Goal: Navigation & Orientation: Find specific page/section

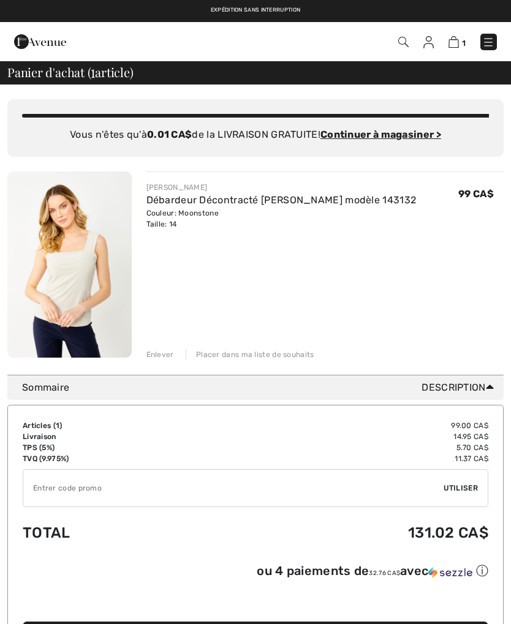
click at [429, 47] on img at bounding box center [428, 42] width 10 height 12
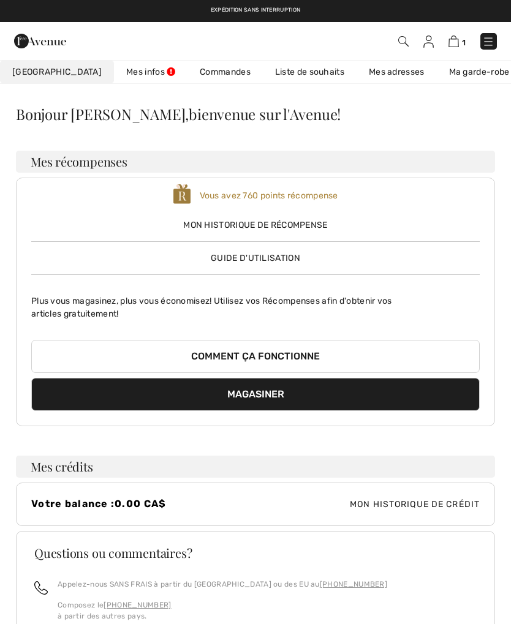
click at [278, 75] on link "Liste de souhaits" at bounding box center [310, 72] width 94 height 23
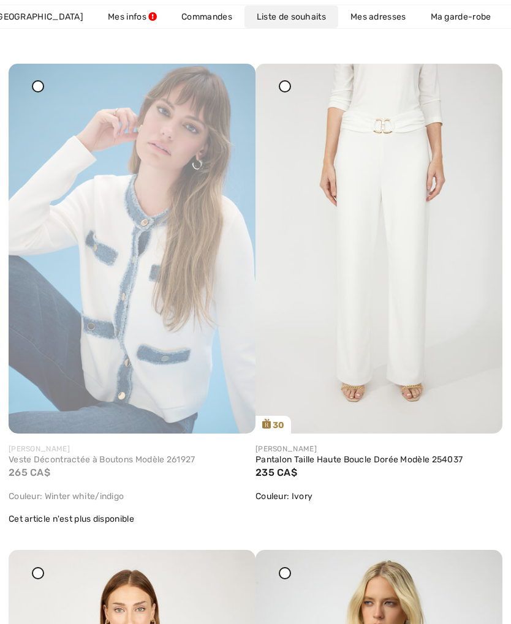
scroll to position [1575, 0]
click at [141, 322] on img at bounding box center [132, 249] width 247 height 370
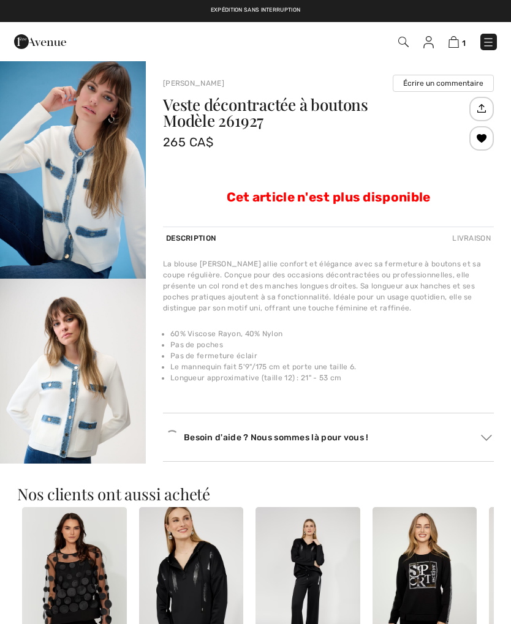
checkbox input "true"
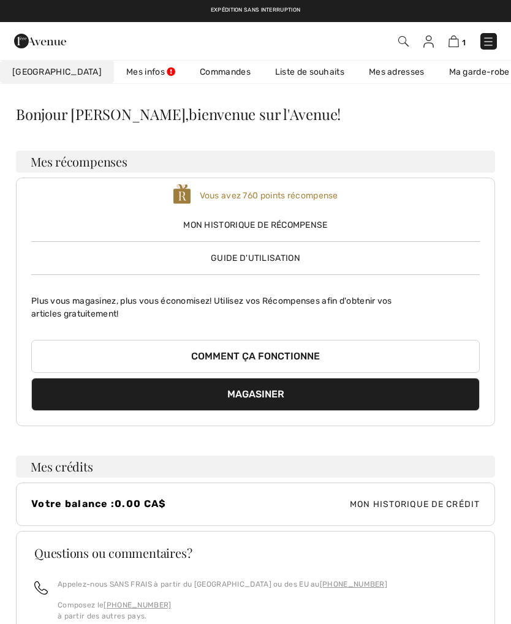
click at [293, 75] on link "Liste de souhaits" at bounding box center [310, 72] width 94 height 23
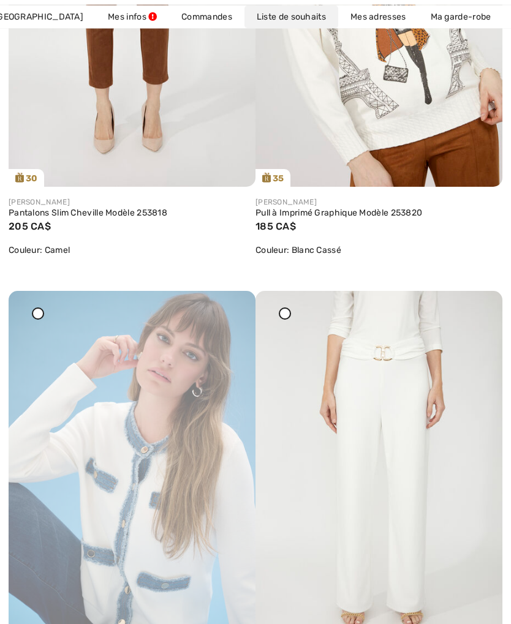
scroll to position [1348, 0]
click at [42, 317] on div at bounding box center [38, 313] width 12 height 12
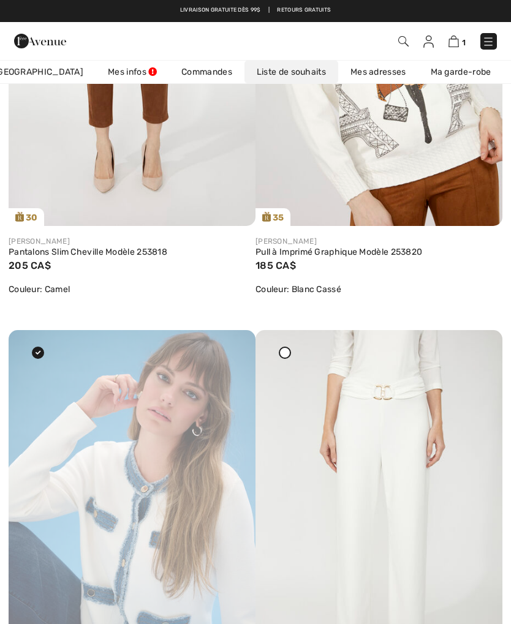
scroll to position [1307, 0]
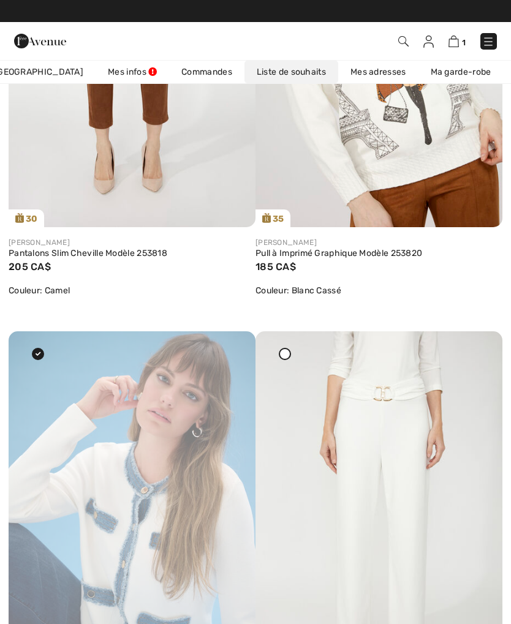
click at [231, 344] on icon at bounding box center [231, 340] width 7 height 9
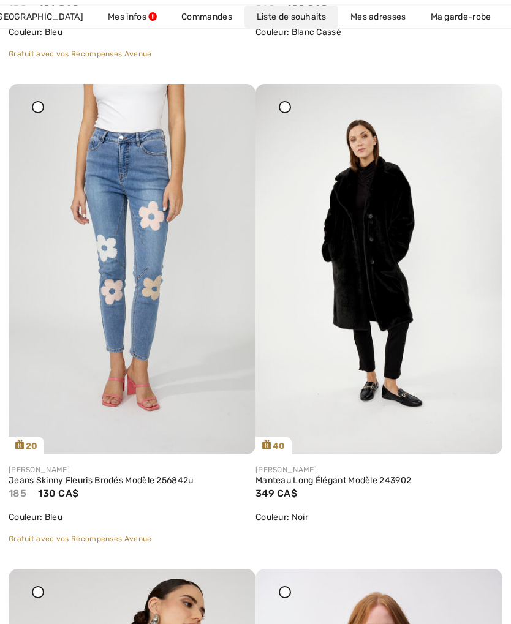
scroll to position [4902, 0]
click at [126, 355] on img at bounding box center [132, 269] width 247 height 370
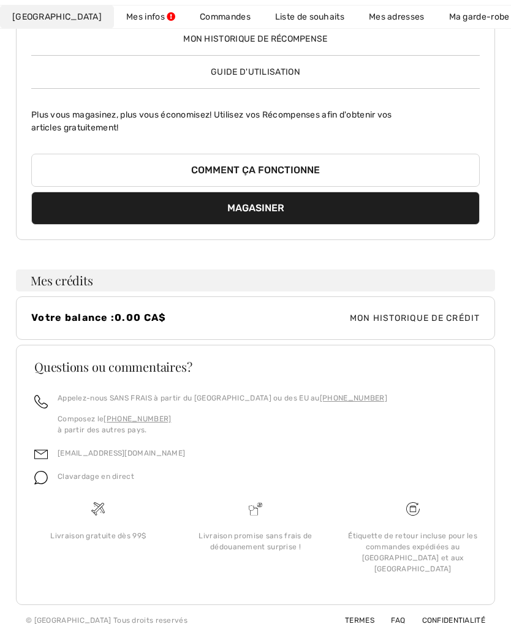
click at [296, 20] on link "Liste de souhaits" at bounding box center [310, 17] width 94 height 23
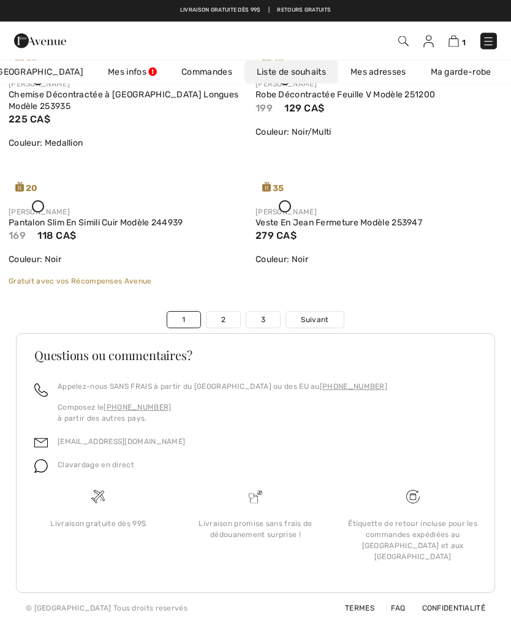
scroll to position [3930, 0]
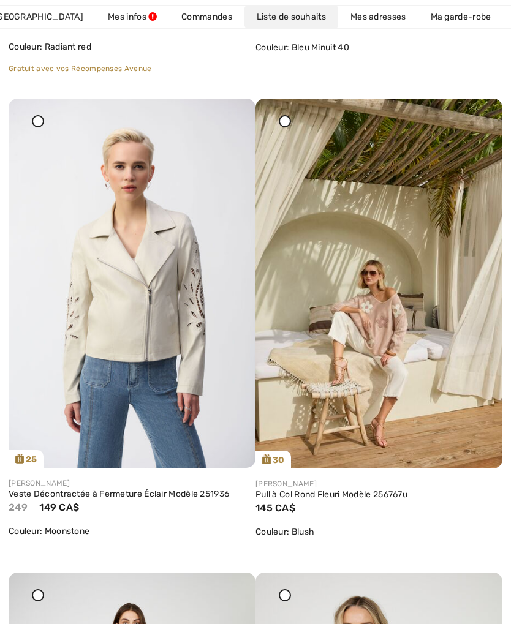
click at [218, 125] on img at bounding box center [132, 284] width 247 height 370
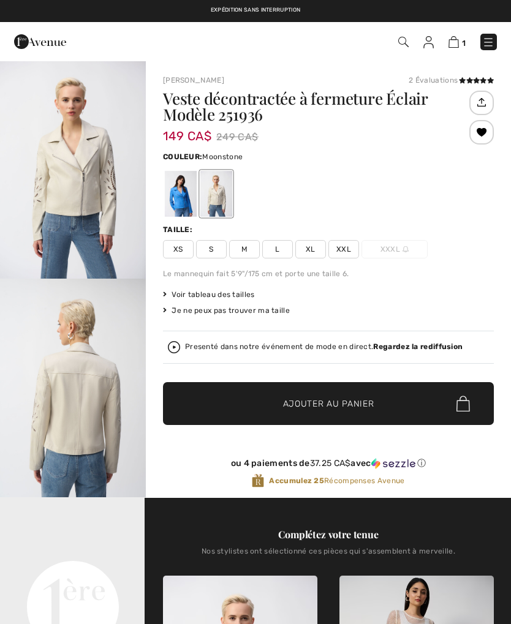
checkbox input "true"
click at [485, 239] on div "Taille: XS S M L XL XXL XXXL" at bounding box center [328, 241] width 331 height 34
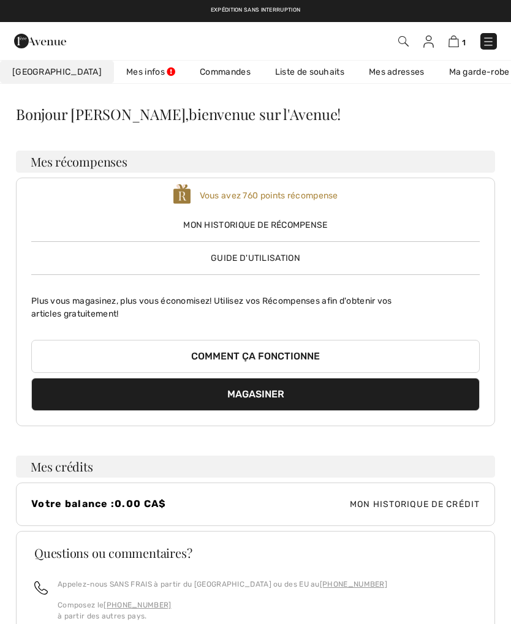
click at [293, 70] on link "Liste de souhaits" at bounding box center [310, 72] width 94 height 23
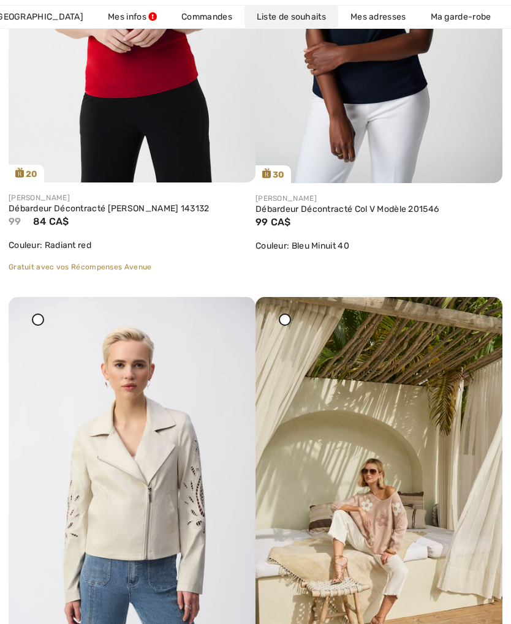
scroll to position [3733, 0]
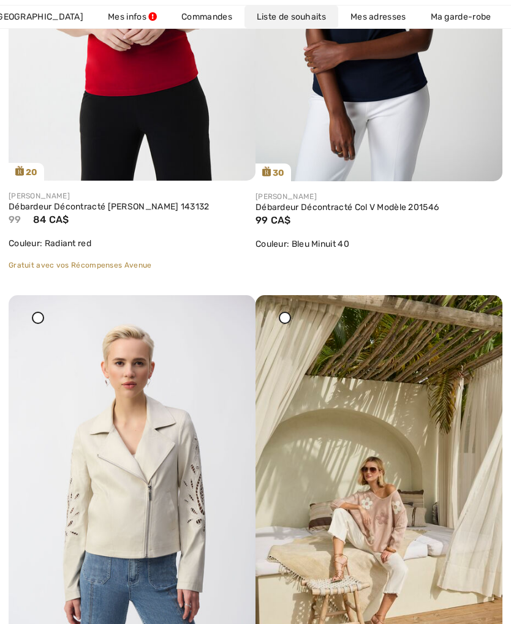
click at [233, 308] on icon at bounding box center [231, 303] width 7 height 9
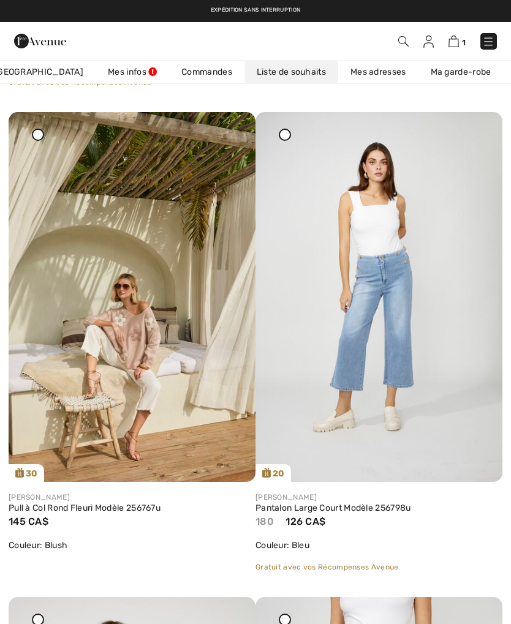
scroll to position [3915, 0]
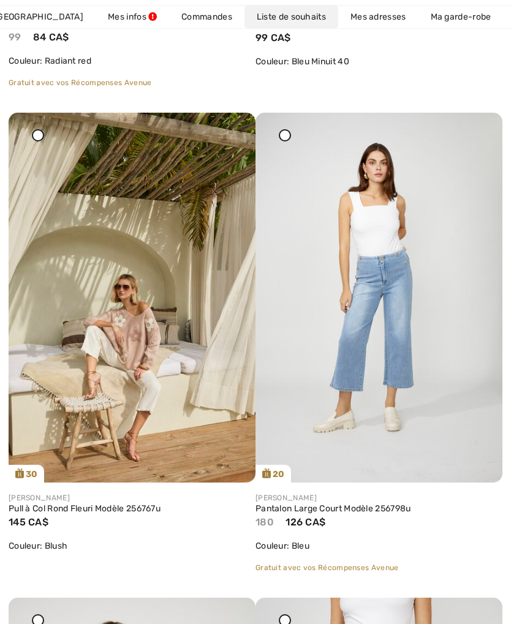
click at [241, 138] on img at bounding box center [132, 298] width 247 height 370
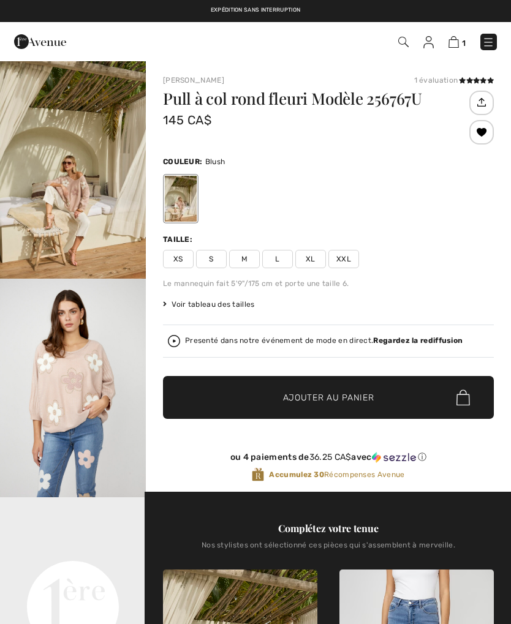
checkbox input "true"
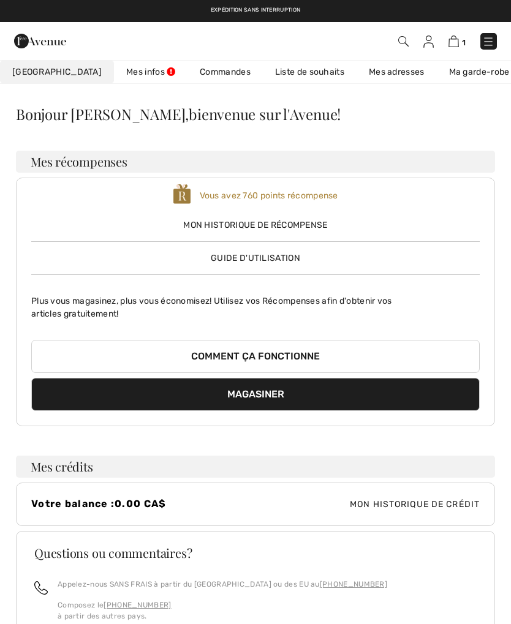
click at [285, 71] on link "Liste de souhaits" at bounding box center [310, 72] width 94 height 23
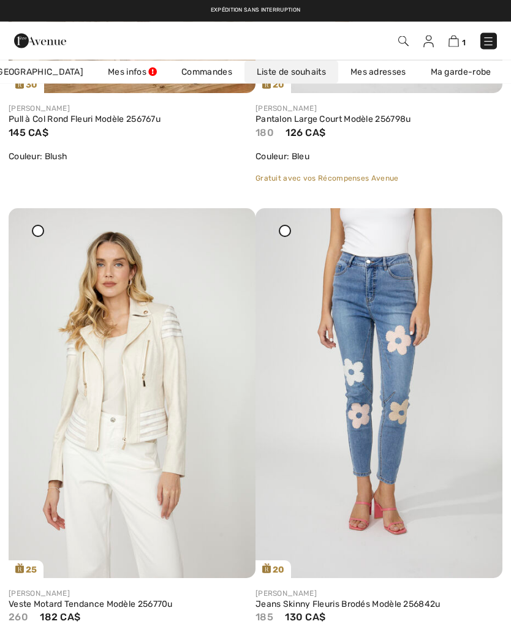
scroll to position [4305, 0]
click at [468, 230] on img at bounding box center [378, 393] width 247 height 370
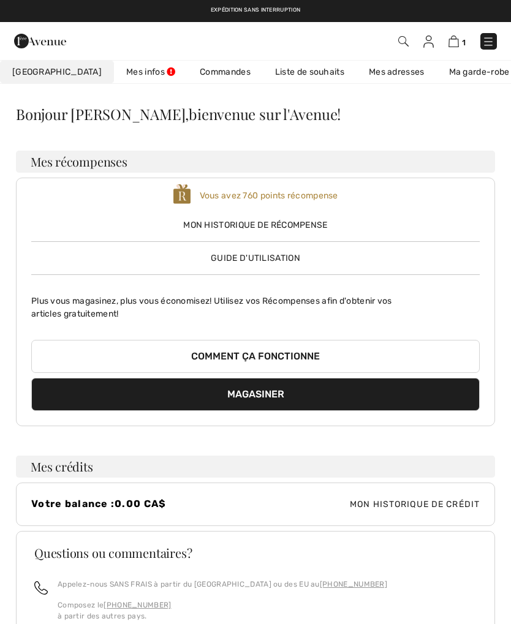
click at [279, 82] on link "Liste de souhaits" at bounding box center [310, 72] width 94 height 23
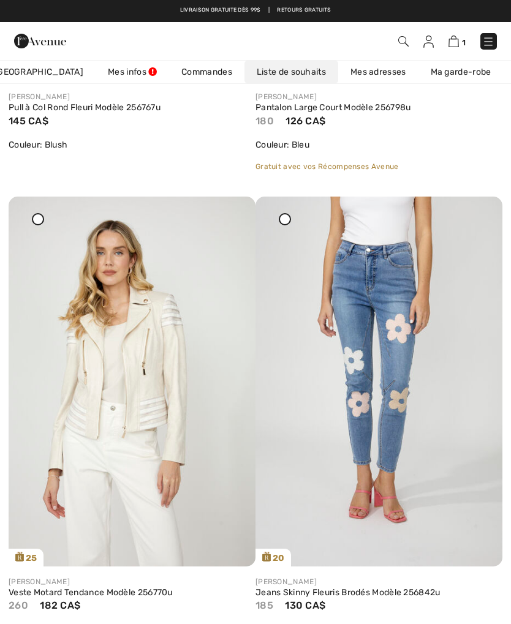
scroll to position [4313, 0]
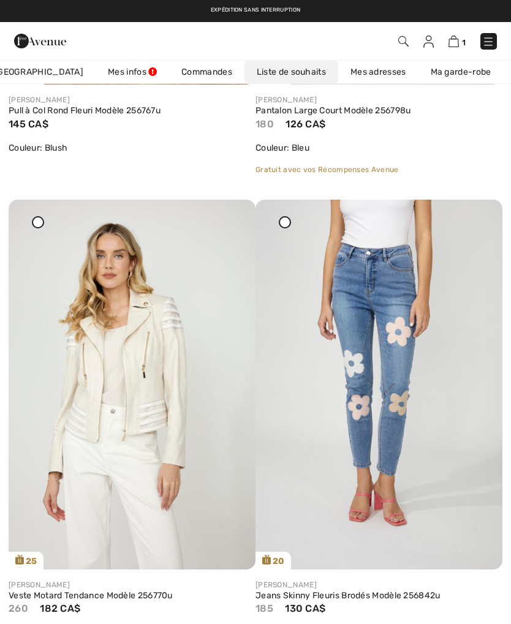
click at [481, 212] on icon at bounding box center [478, 208] width 7 height 9
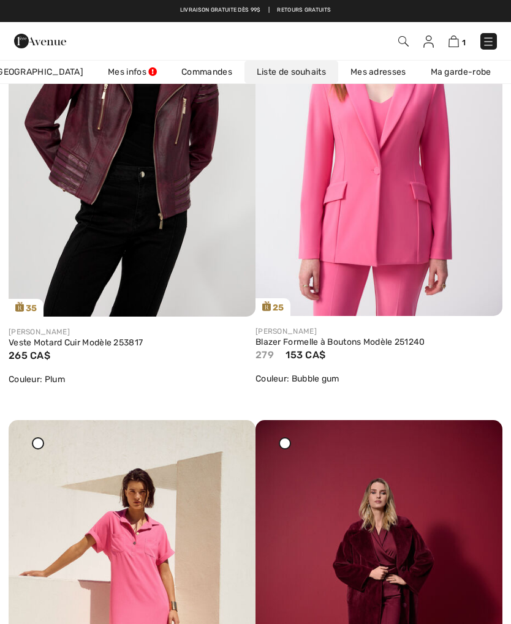
scroll to position [5039, 0]
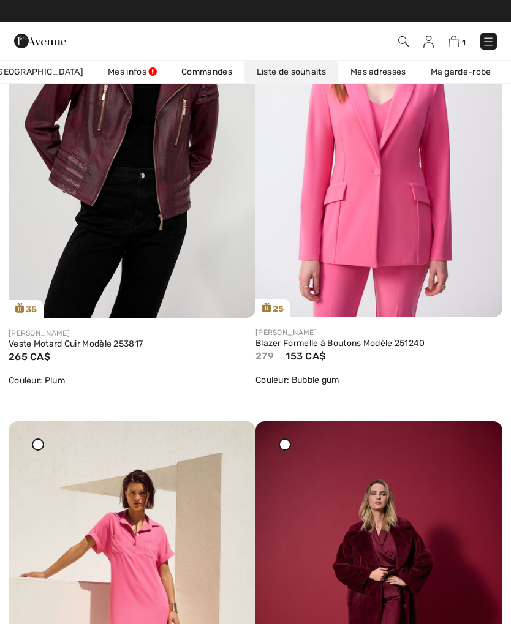
click at [174, 264] on img at bounding box center [132, 132] width 247 height 370
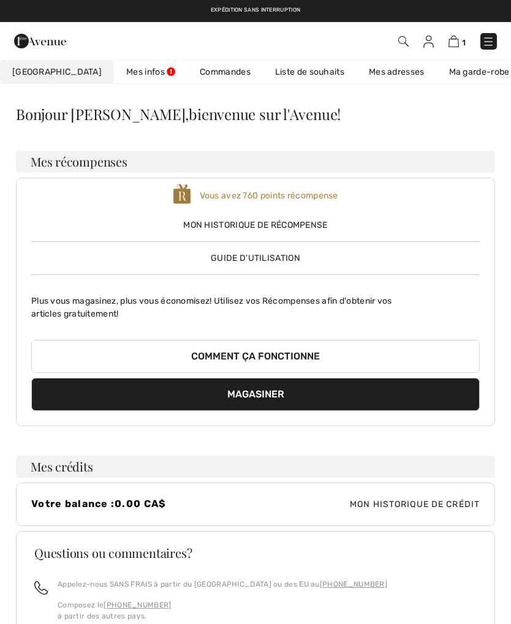
click at [280, 78] on link "Liste de souhaits" at bounding box center [310, 72] width 94 height 23
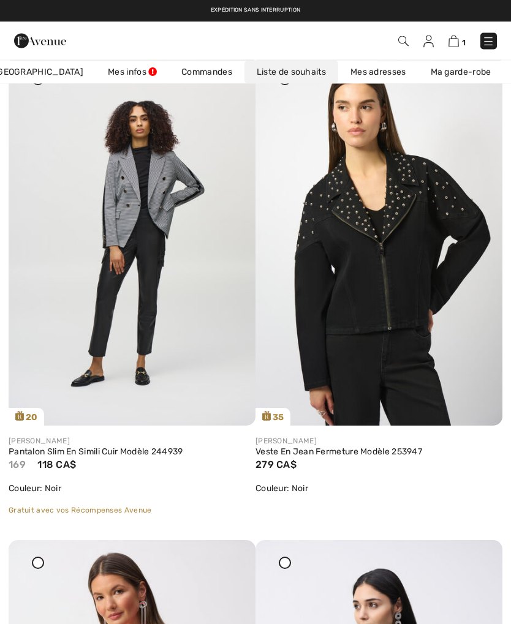
scroll to position [5942, 0]
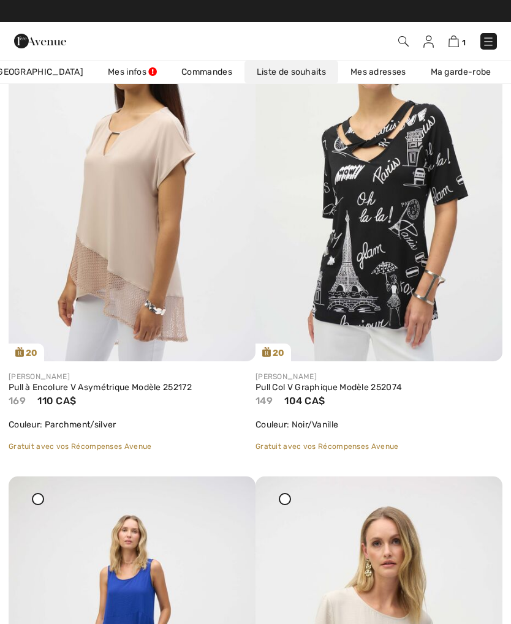
click at [387, 336] on div "Partagez" at bounding box center [379, 345] width 228 height 34
click at [362, 386] on link "Pull Col V Graphique Modèle 252074" at bounding box center [378, 387] width 247 height 11
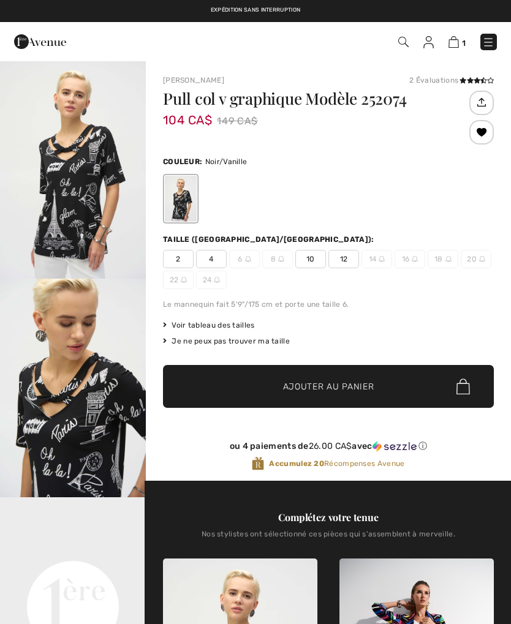
checkbox input "true"
